Goal: Task Accomplishment & Management: Manage account settings

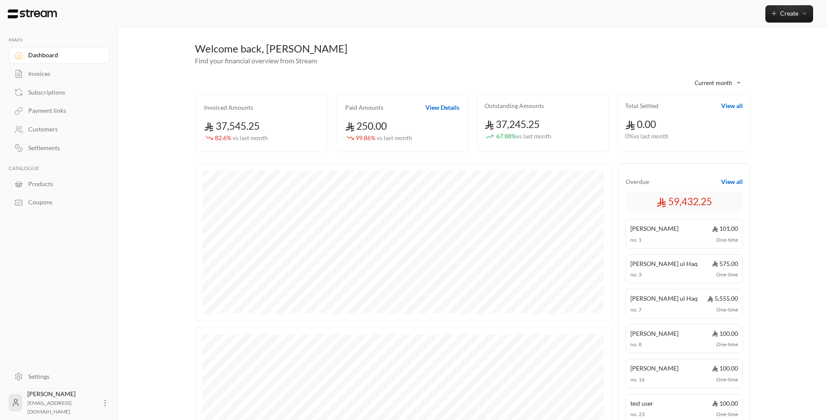
click at [50, 381] on link "Settings" at bounding box center [59, 376] width 101 height 17
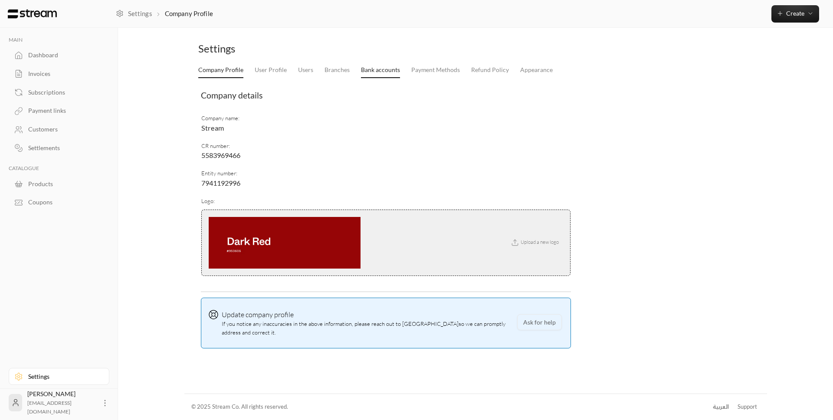
click at [365, 72] on link "Bank accounts" at bounding box center [380, 71] width 39 height 16
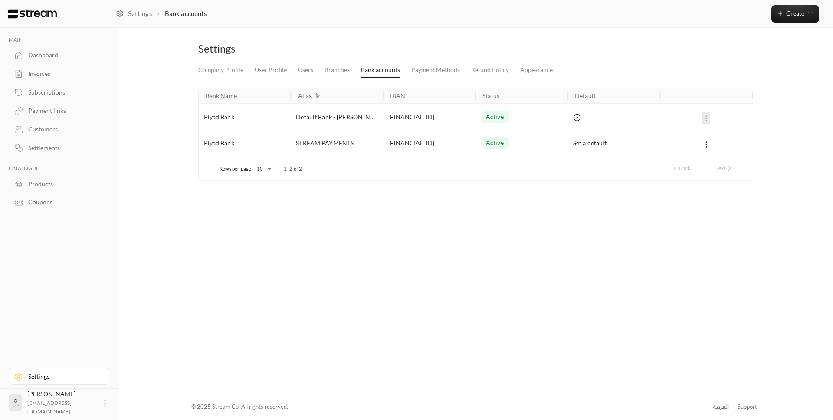
click at [101, 405] on icon at bounding box center [105, 403] width 9 height 9
click at [99, 405] on li "Logout" at bounding box center [88, 403] width 32 height 14
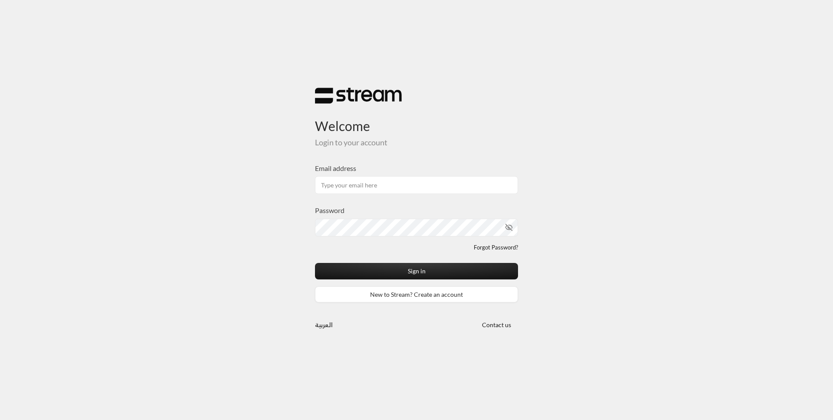
click at [343, 184] on input "Email address" at bounding box center [416, 185] width 203 height 18
type input "[EMAIL_ADDRESS][DOMAIN_NAME]"
click at [315, 263] on button "Sign in" at bounding box center [416, 271] width 203 height 16
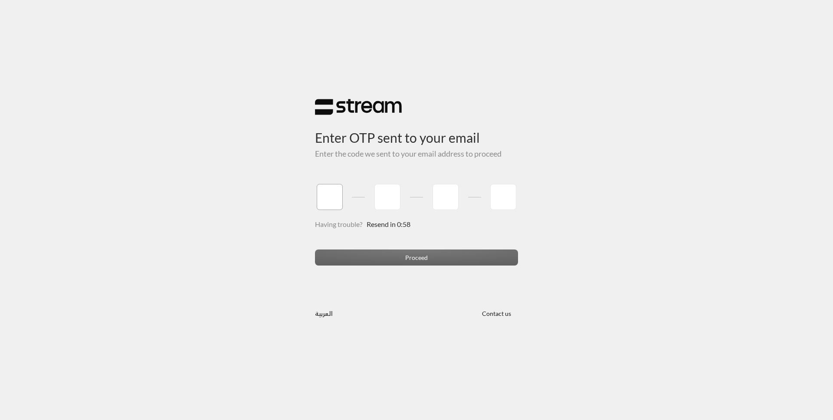
type input "1"
type input "2"
type input "3"
type input "4"
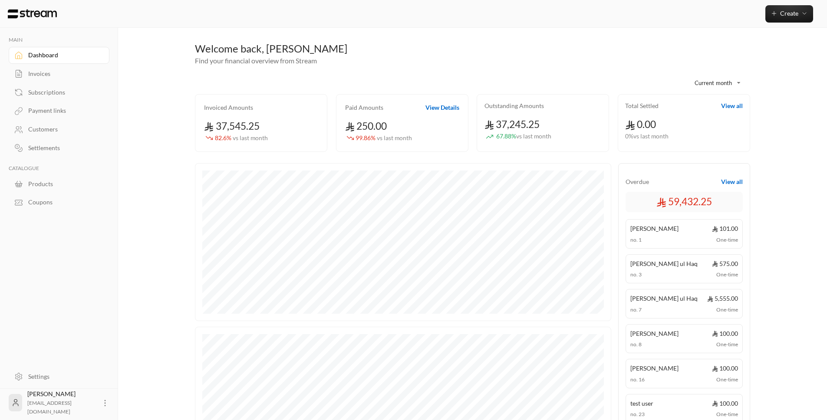
click at [45, 381] on div "Settings" at bounding box center [63, 376] width 70 height 9
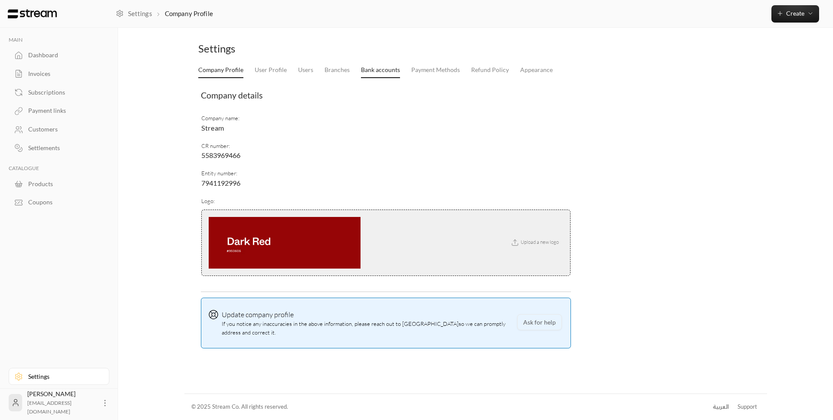
click at [392, 72] on link "Bank accounts" at bounding box center [380, 71] width 39 height 16
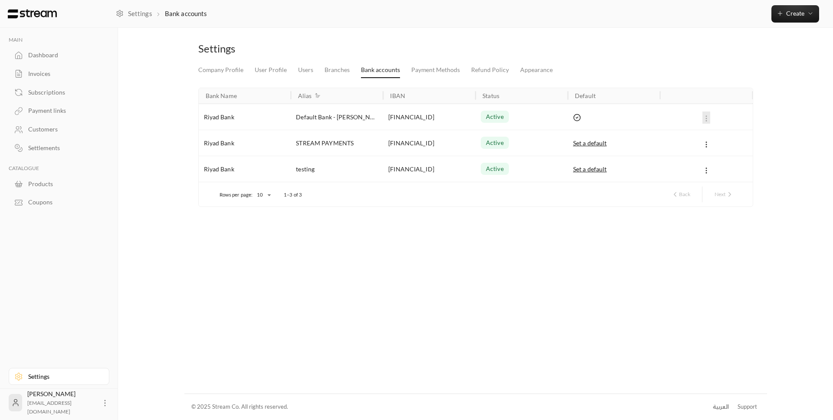
click at [295, 72] on li "Users" at bounding box center [306, 71] width 26 height 16
click at [299, 72] on link "Users" at bounding box center [305, 71] width 15 height 16
